Goal: Task Accomplishment & Management: Manage account settings

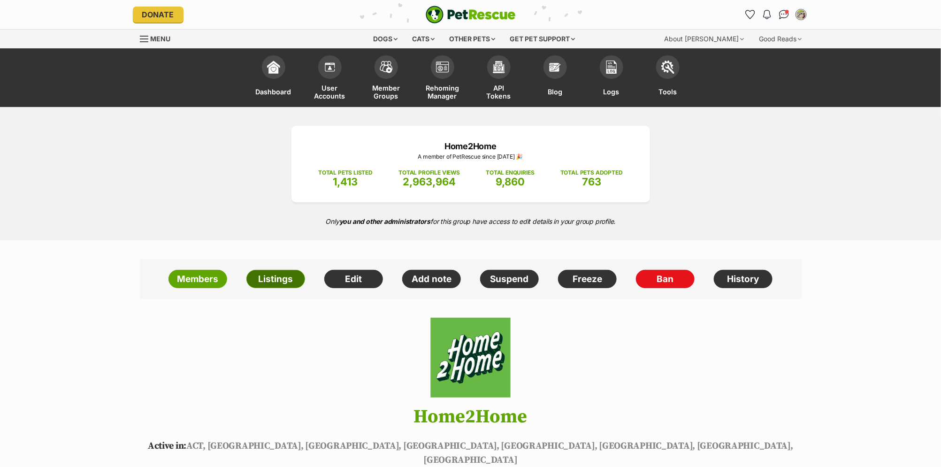
click at [277, 276] on link "Listings" at bounding box center [275, 279] width 59 height 19
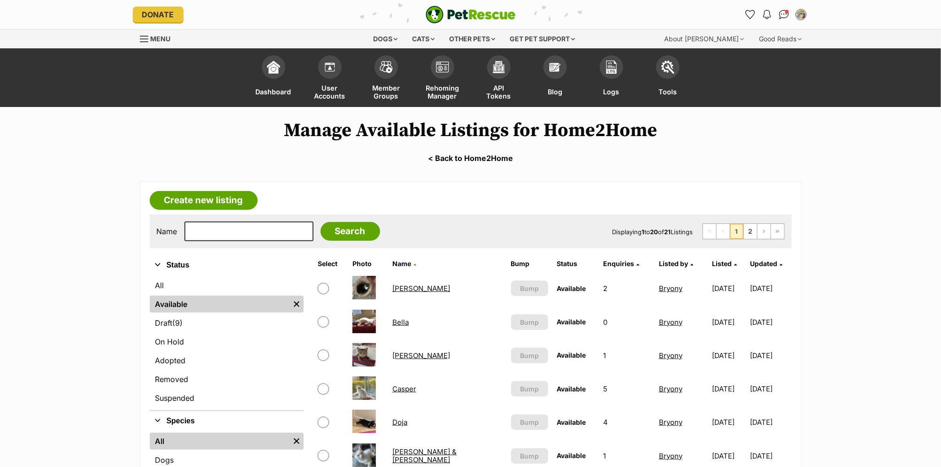
click at [393, 319] on link "Bella" at bounding box center [400, 322] width 16 height 9
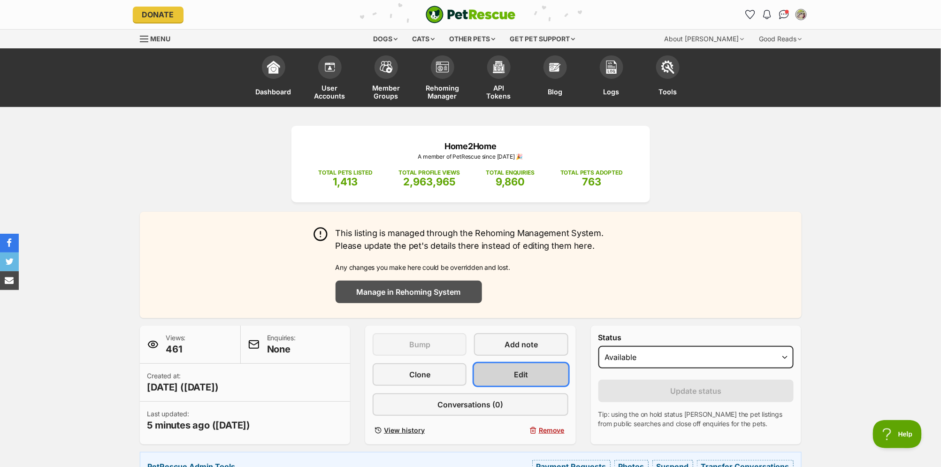
click at [526, 376] on span "Edit" at bounding box center [521, 374] width 14 height 11
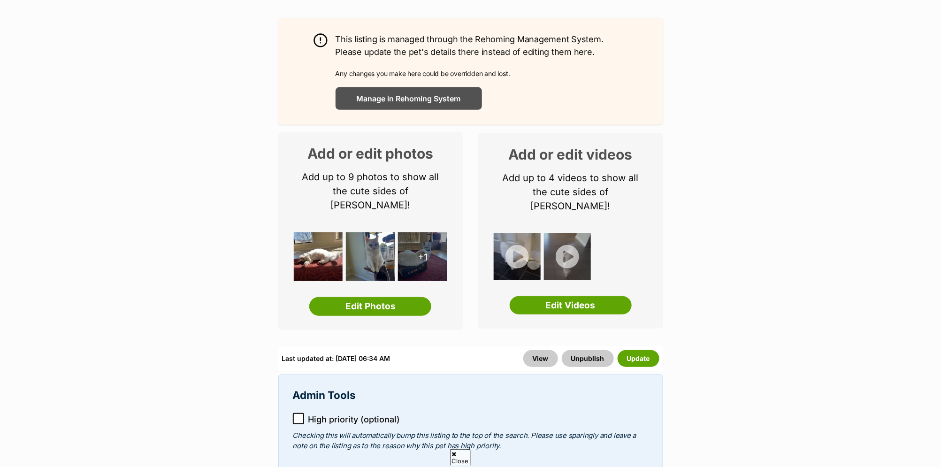
scroll to position [185, 0]
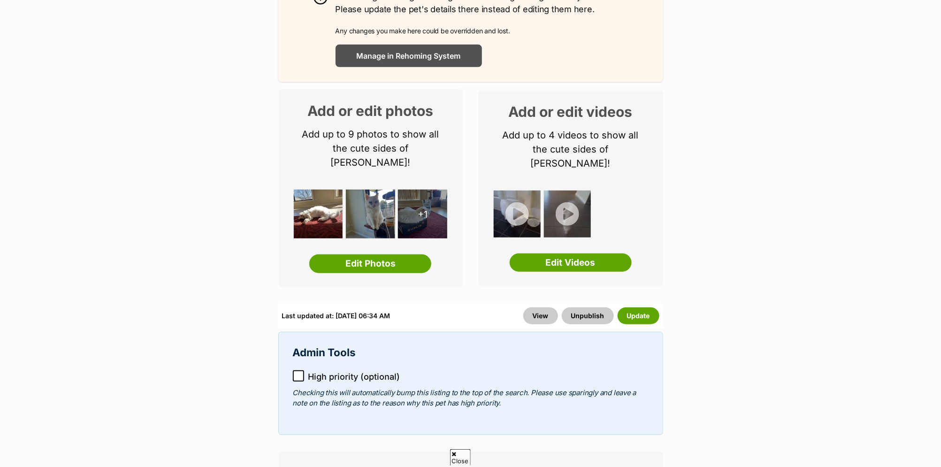
click at [299, 373] on icon at bounding box center [298, 376] width 7 height 7
click at [640, 307] on button "Update" at bounding box center [639, 315] width 42 height 17
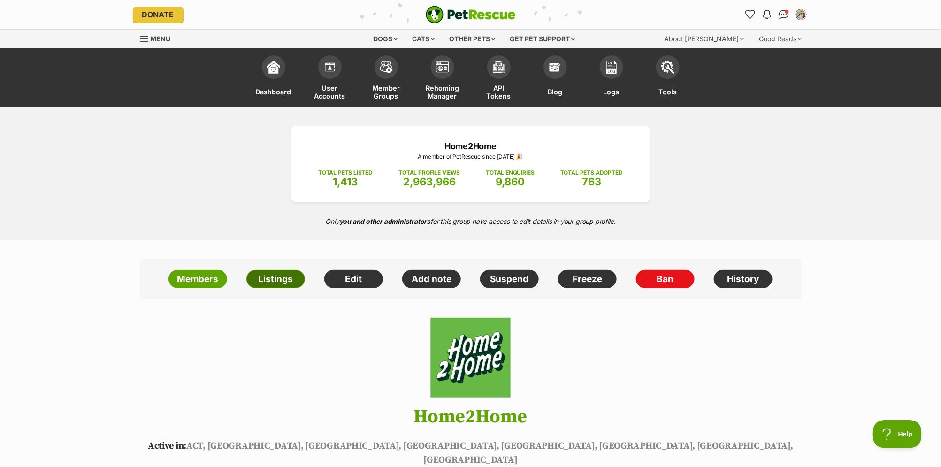
click at [268, 276] on link "Listings" at bounding box center [275, 279] width 59 height 19
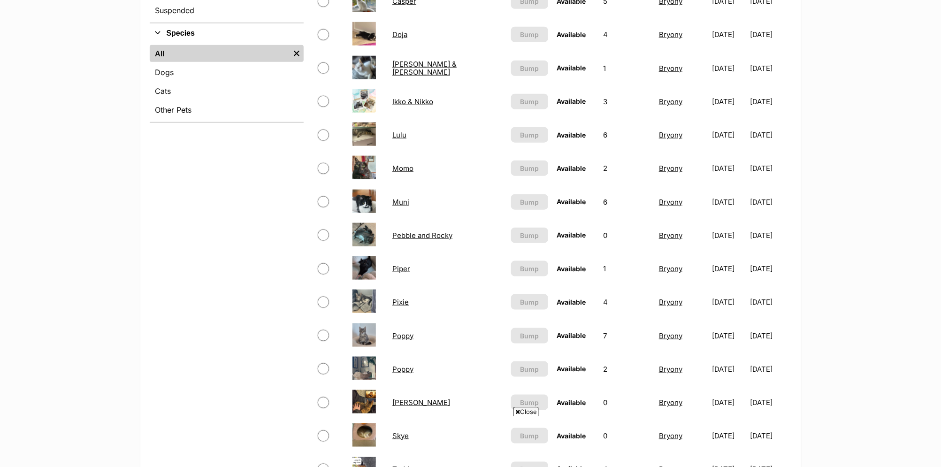
scroll to position [386, 0]
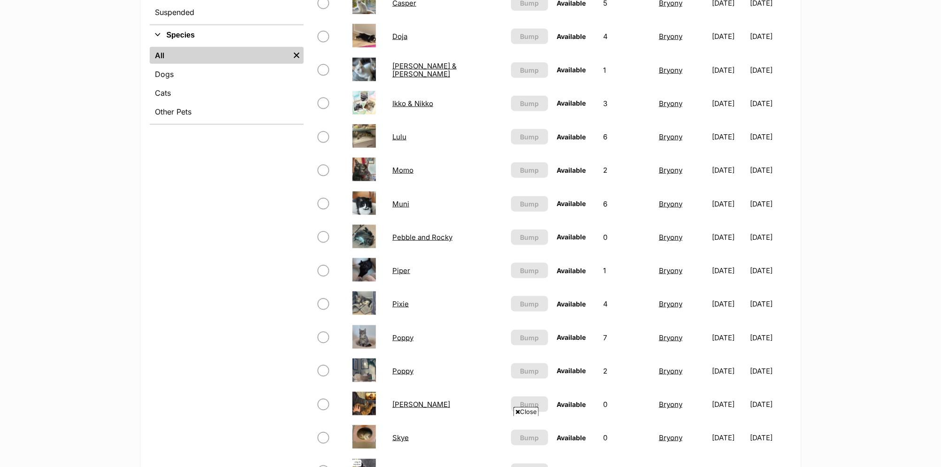
click at [414, 68] on link "[PERSON_NAME] & [PERSON_NAME]" at bounding box center [424, 69] width 64 height 17
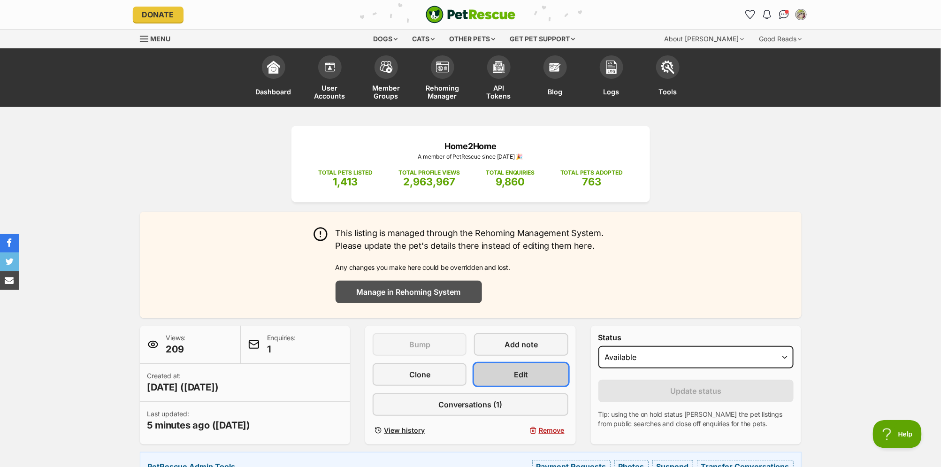
click at [534, 371] on link "Edit" at bounding box center [521, 374] width 94 height 23
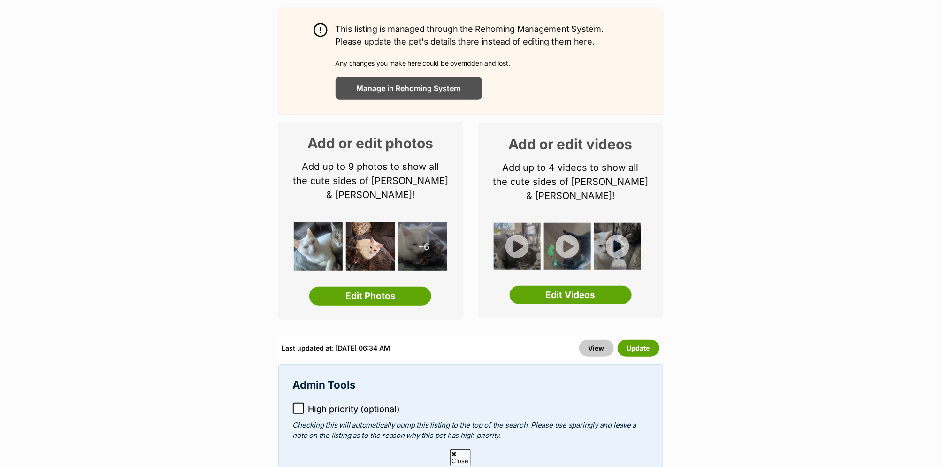
scroll to position [276, 0]
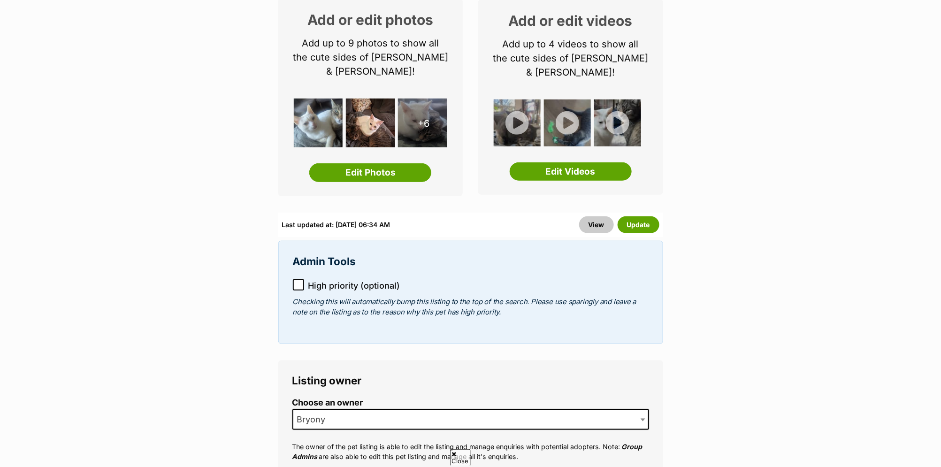
click at [295, 282] on icon at bounding box center [298, 285] width 7 height 7
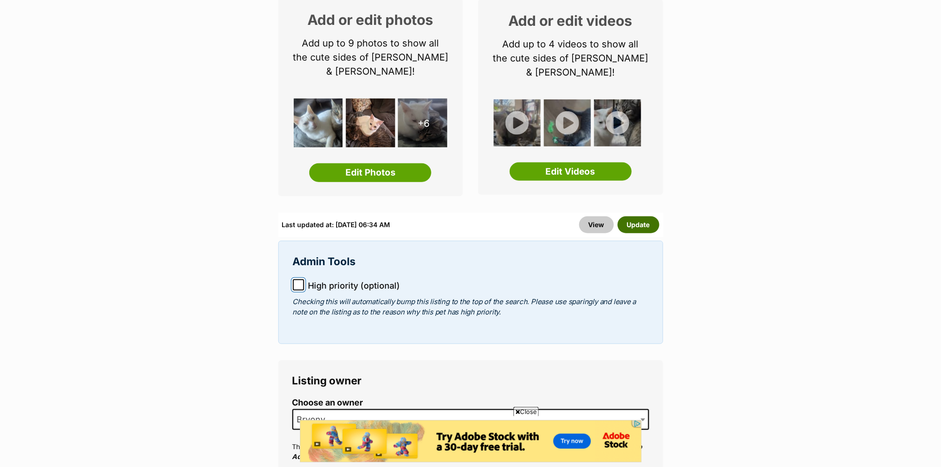
scroll to position [0, 0]
click at [643, 216] on button "Update" at bounding box center [639, 224] width 42 height 17
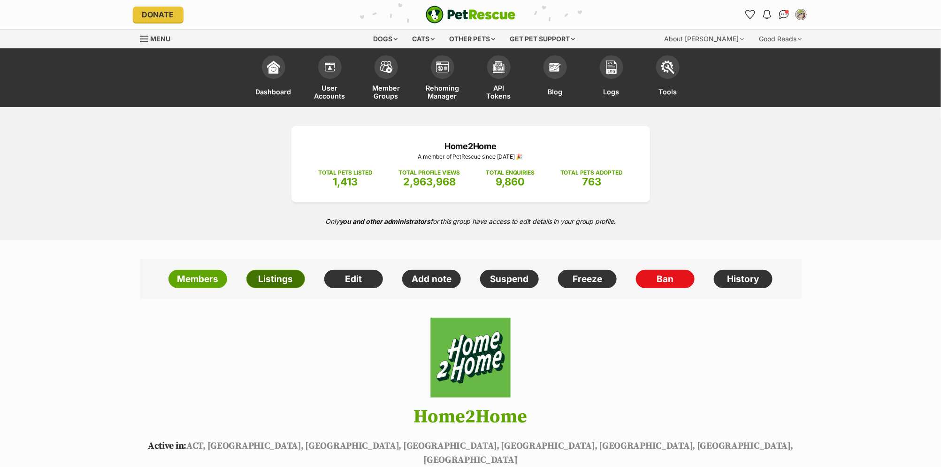
click at [284, 273] on link "Listings" at bounding box center [275, 279] width 59 height 19
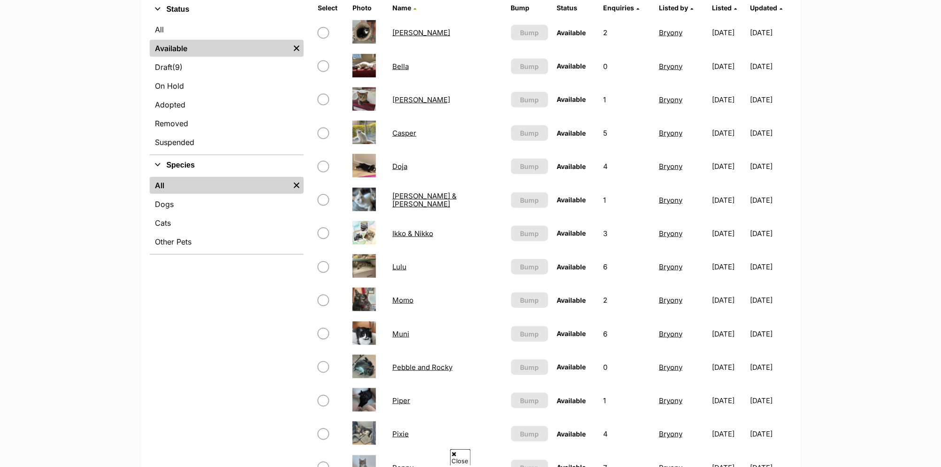
scroll to position [256, 0]
click at [429, 364] on link "Pebble and Rocky" at bounding box center [422, 366] width 60 height 9
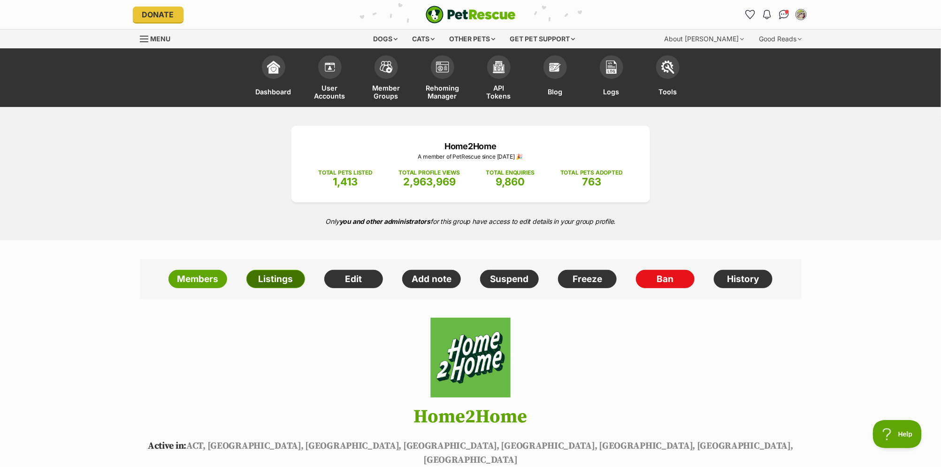
click at [268, 277] on link "Listings" at bounding box center [275, 279] width 59 height 19
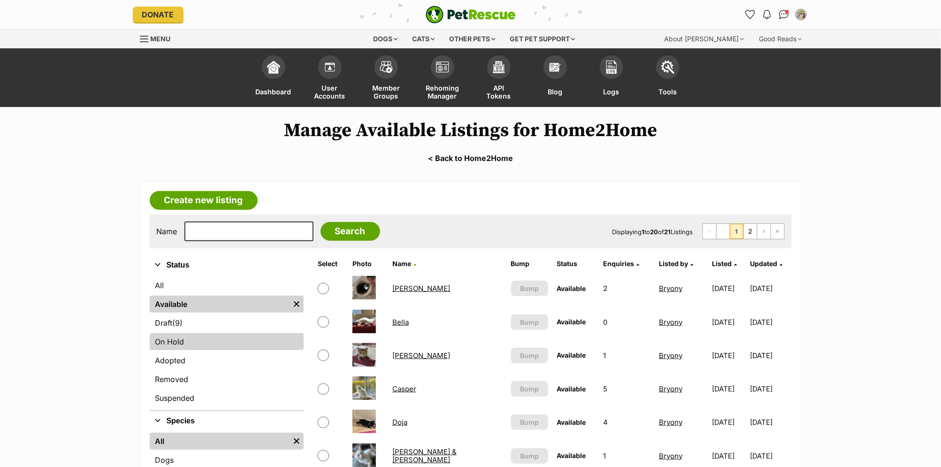
click at [167, 338] on link "On Hold" at bounding box center [227, 341] width 154 height 17
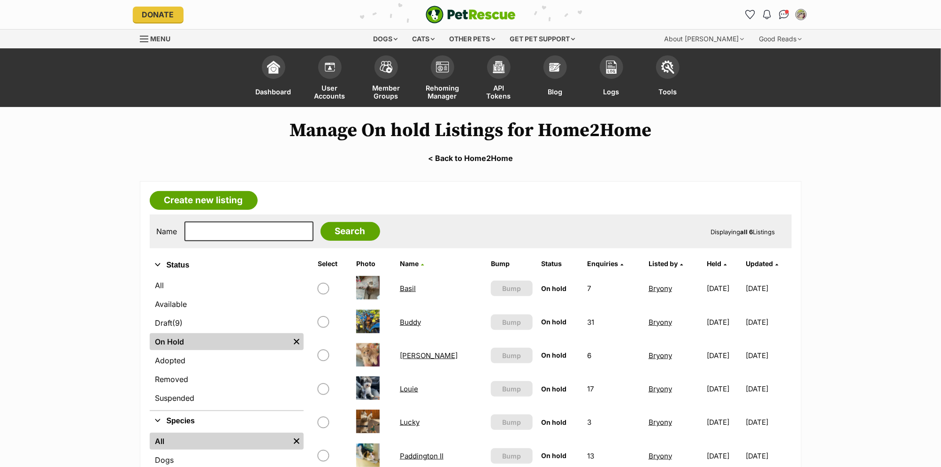
click at [406, 284] on link "Basil" at bounding box center [408, 288] width 16 height 9
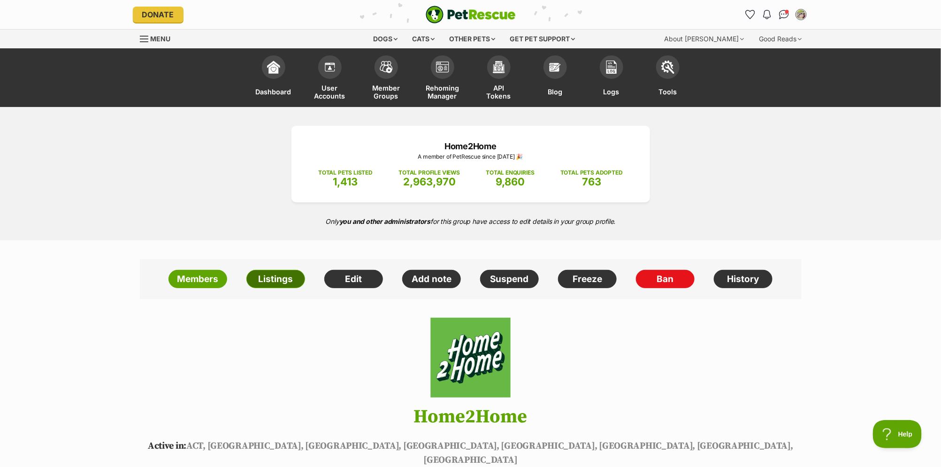
click at [266, 280] on link "Listings" at bounding box center [275, 279] width 59 height 19
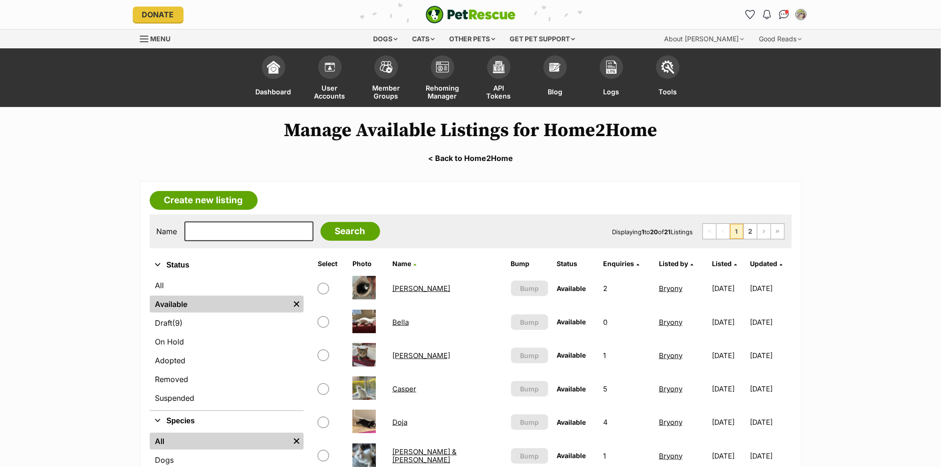
click at [406, 353] on link "[PERSON_NAME]" at bounding box center [421, 355] width 58 height 9
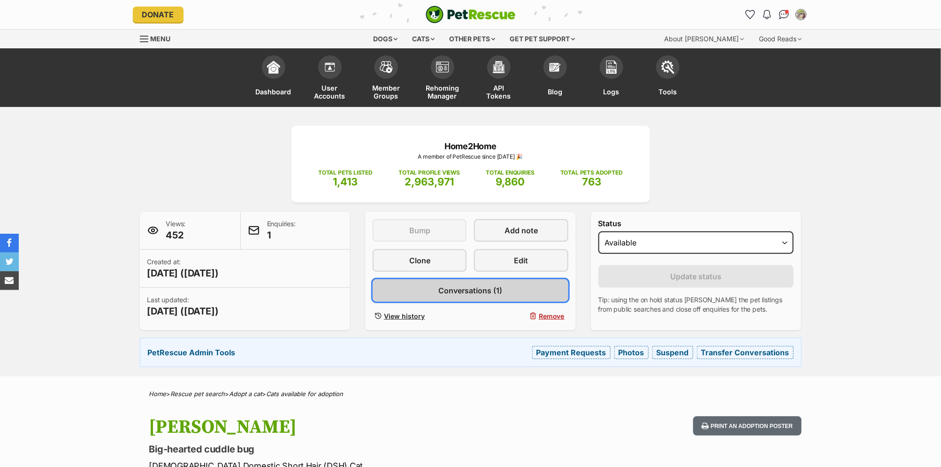
click at [531, 290] on link "Conversations (1)" at bounding box center [471, 290] width 196 height 23
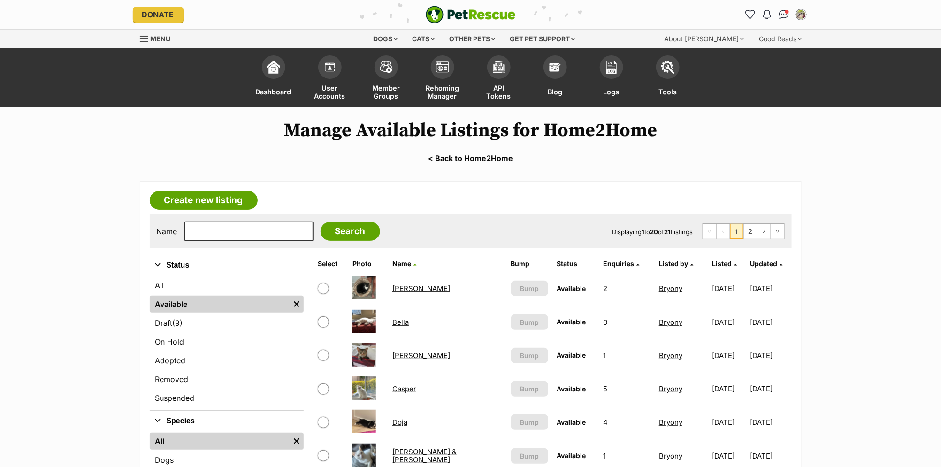
click at [713, 261] on span "Listed" at bounding box center [723, 264] width 20 height 8
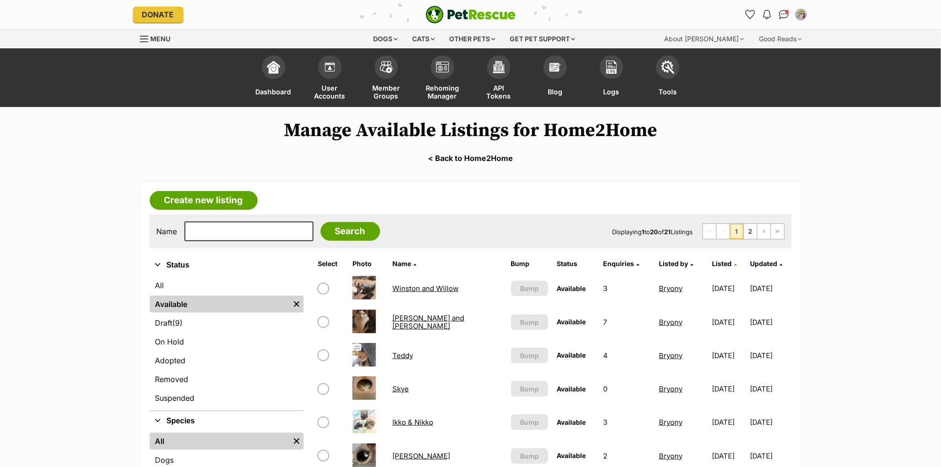
click at [713, 260] on span "Listed" at bounding box center [723, 264] width 20 height 8
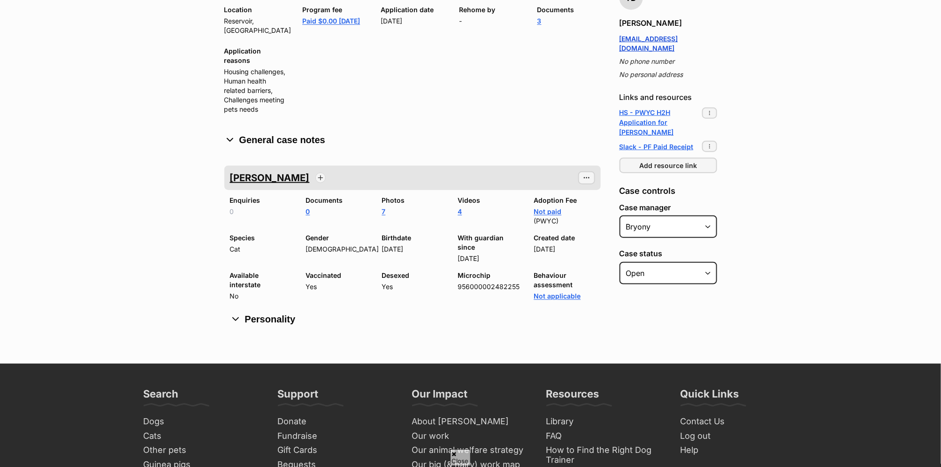
click at [806, 108] on main "All cases / [PERSON_NAME] [PERSON_NAME] Edit Case Case options Case options Add…" at bounding box center [470, 50] width 941 height 628
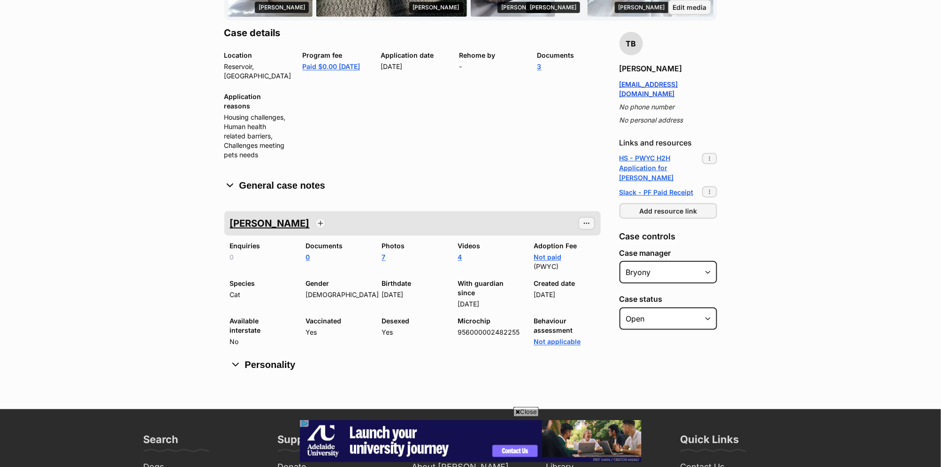
scroll to position [21, 0]
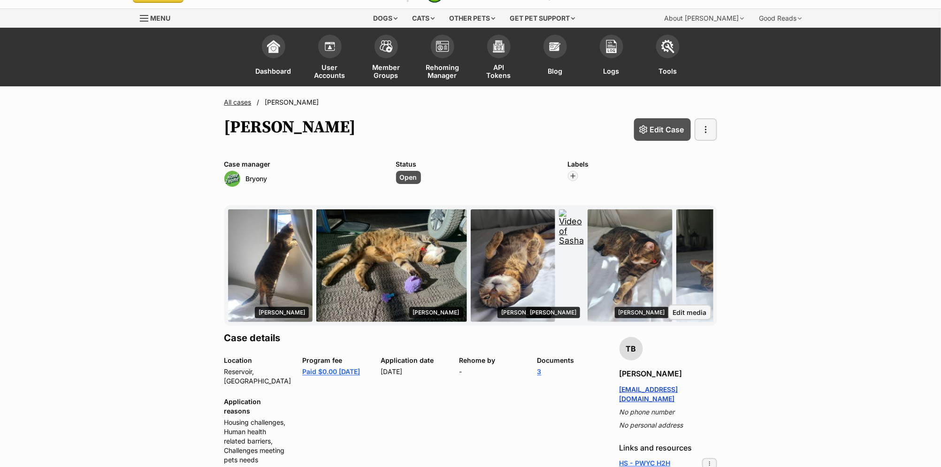
click at [242, 103] on link "All cases" at bounding box center [237, 102] width 27 height 8
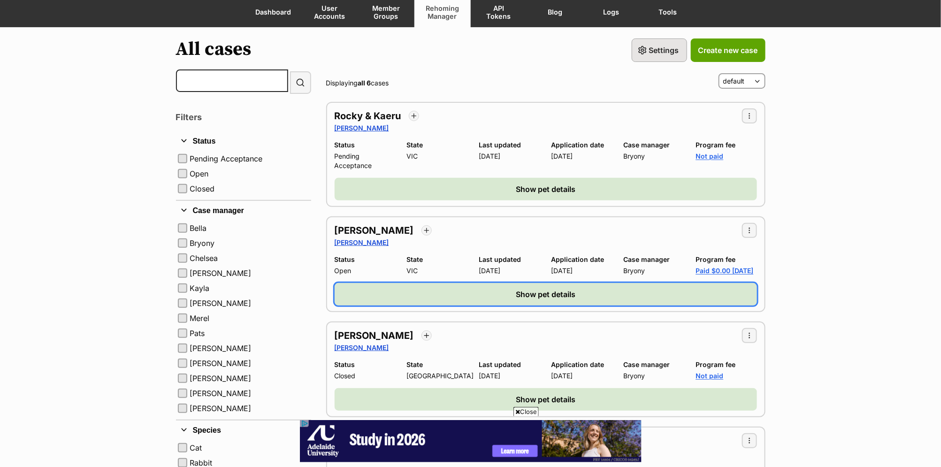
click at [556, 300] on span "Show pet details" at bounding box center [546, 294] width 60 height 11
